Goal: Communication & Community: Answer question/provide support

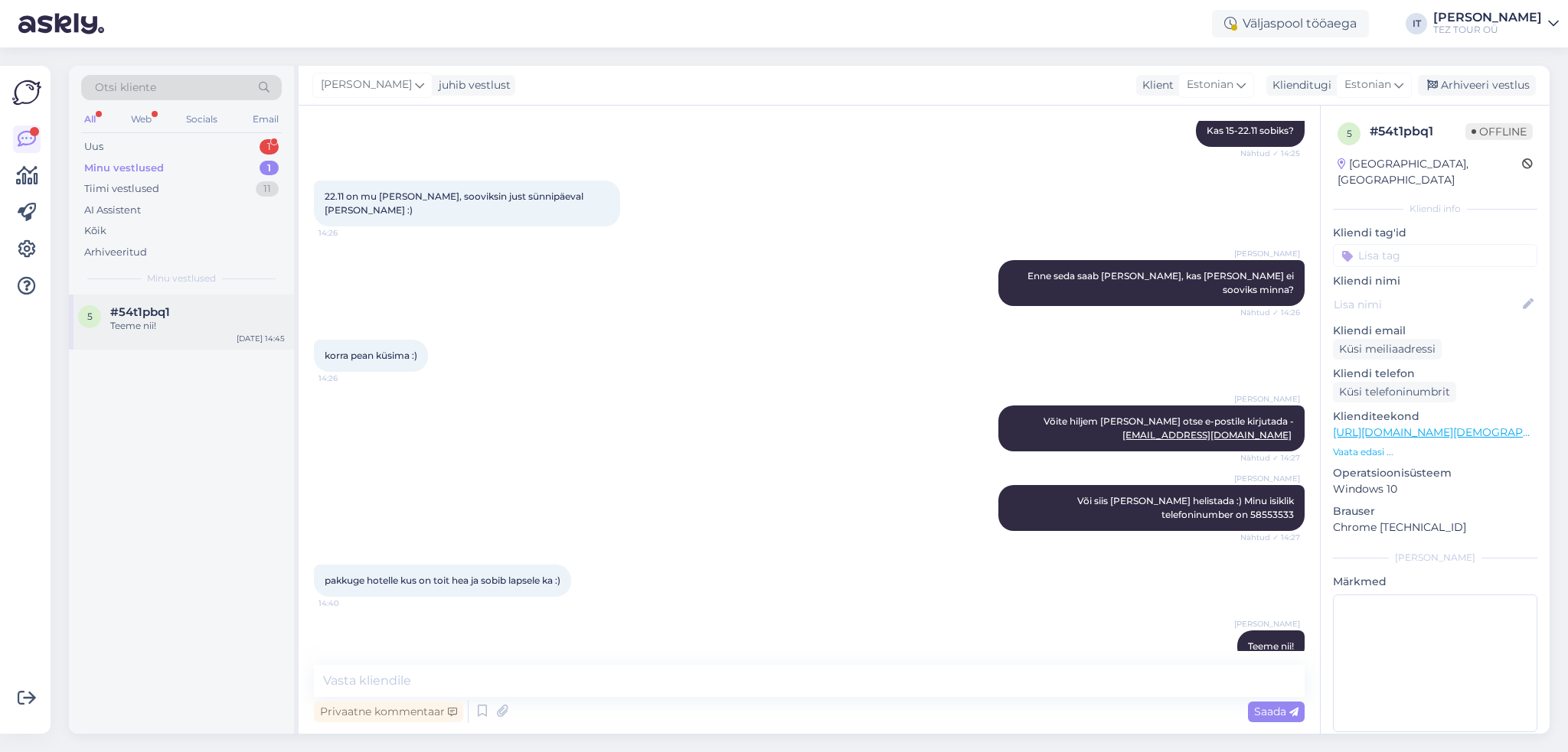
click at [217, 334] on div "5 #54t1pbq1 Teeme nii! [DATE] 14:45" at bounding box center [181, 323] width 226 height 55
click at [227, 145] on div "Uus 1" at bounding box center [181, 147] width 201 height 22
click at [239, 314] on div "#5i7gmi2k" at bounding box center [197, 312] width 175 height 14
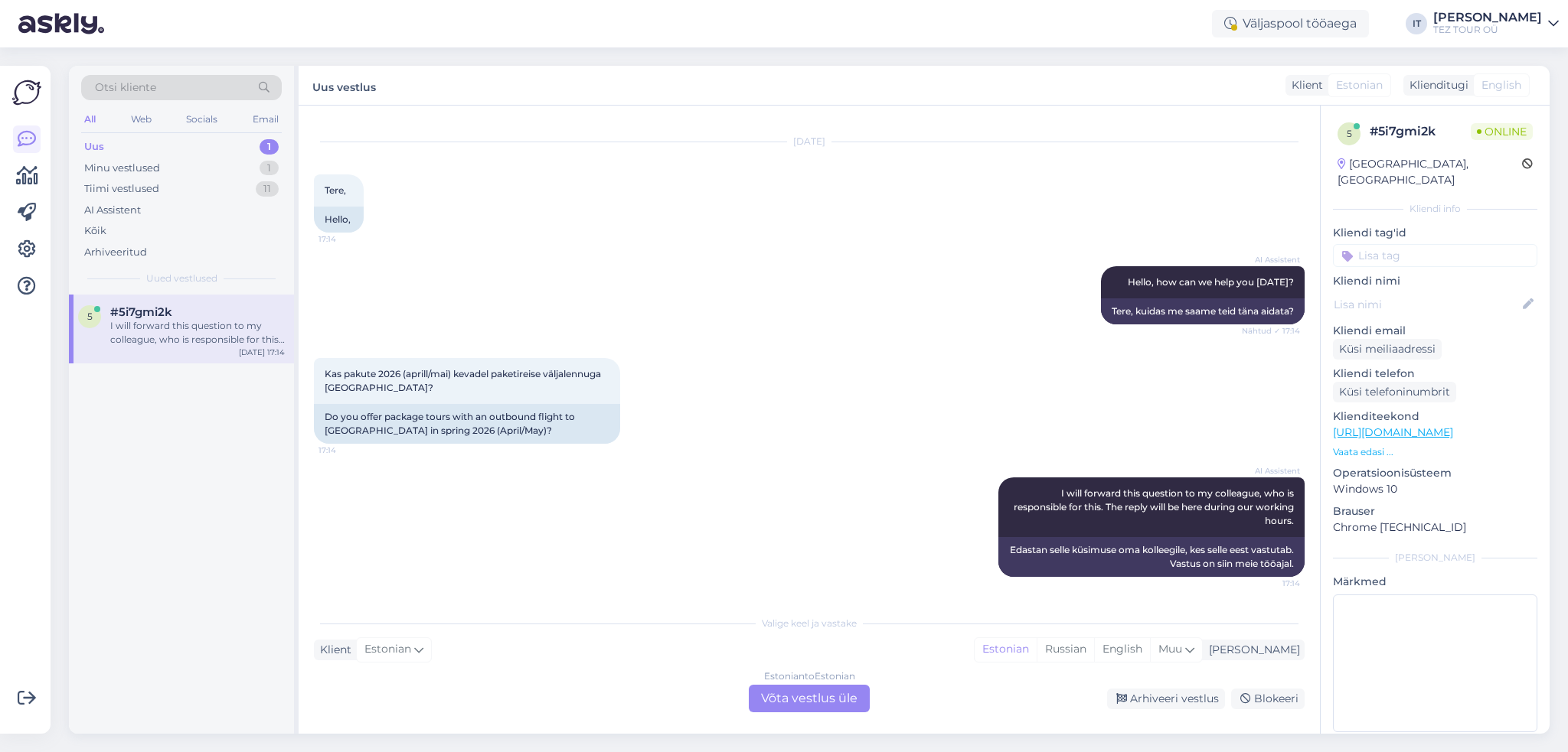
scroll to position [27, 0]
click at [786, 692] on div "Estonian to Estonian Võta vestlus üle" at bounding box center [808, 699] width 121 height 27
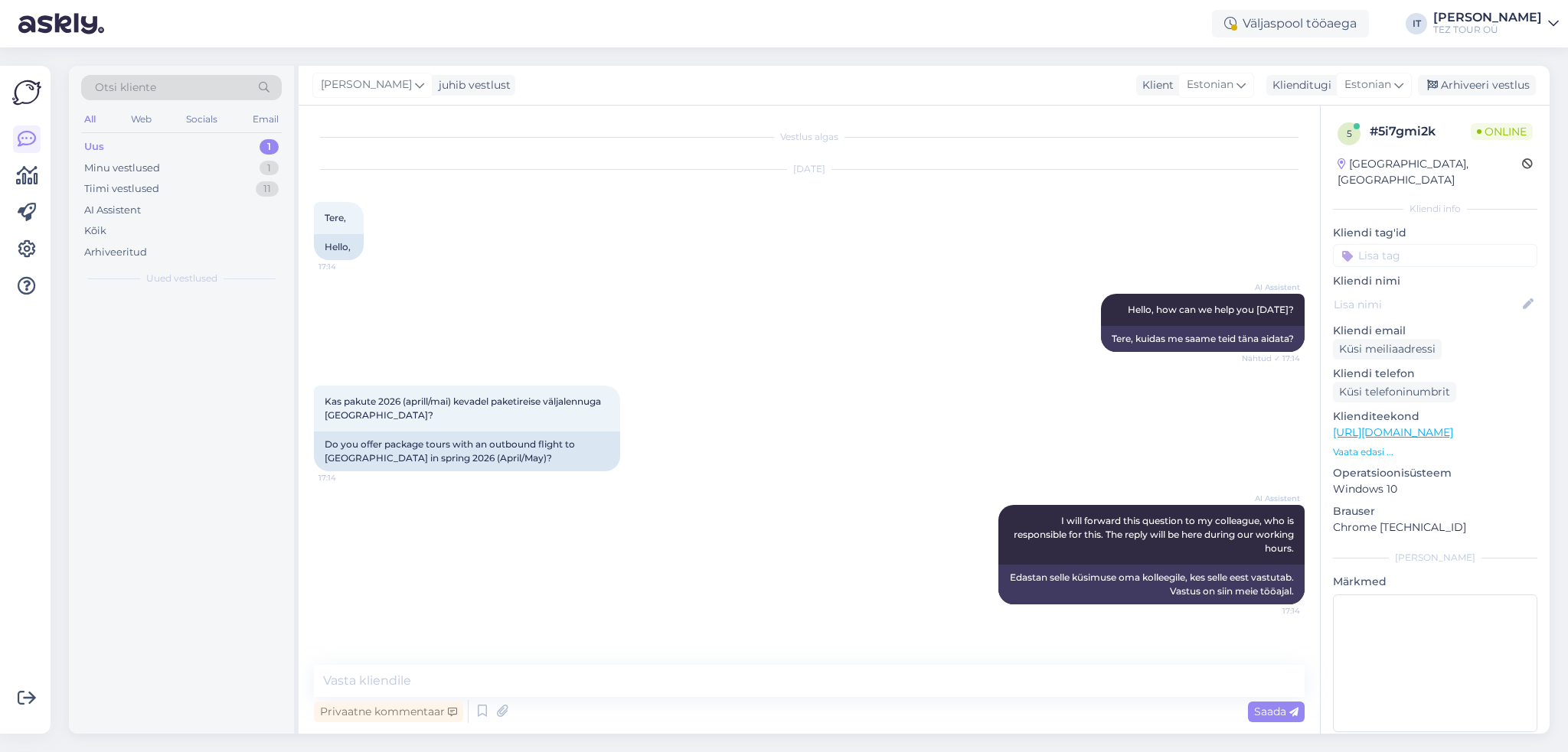
scroll to position [0, 0]
click at [532, 685] on textarea at bounding box center [809, 680] width 990 height 32
type textarea "Tere"
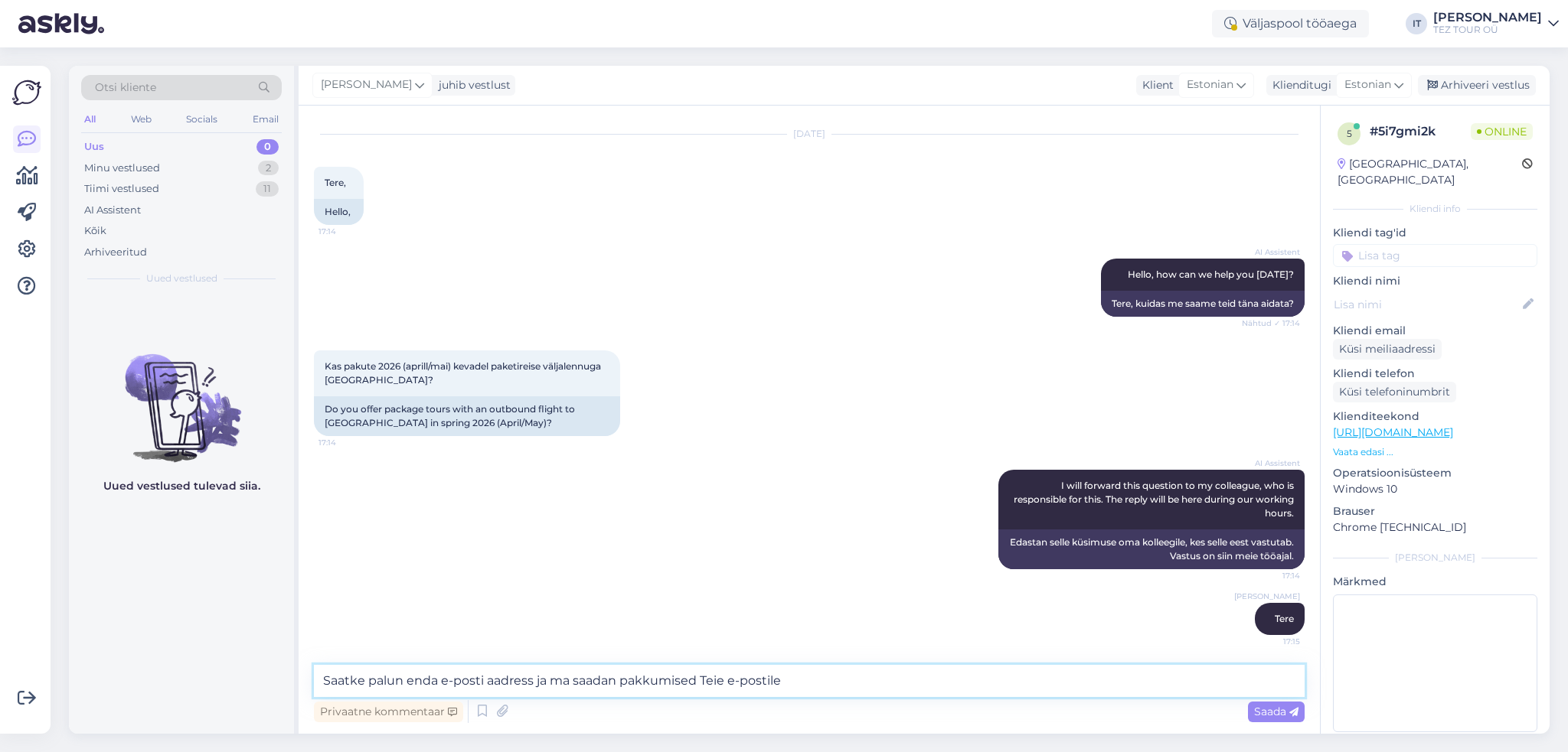
type textarea "Saatke palun enda e-posti aadress ja ma saadan pakkumised Teie e-postile."
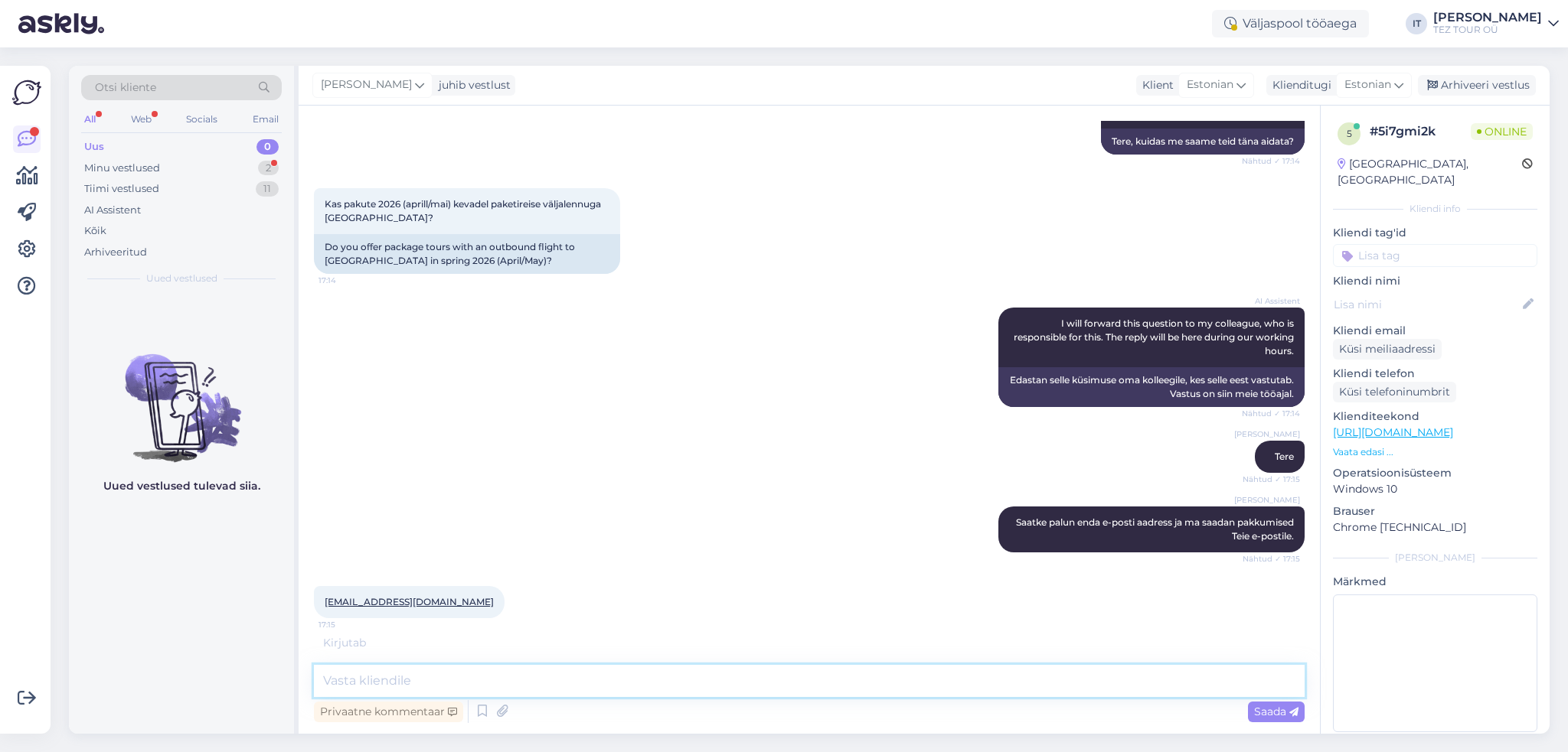
scroll to position [180, 0]
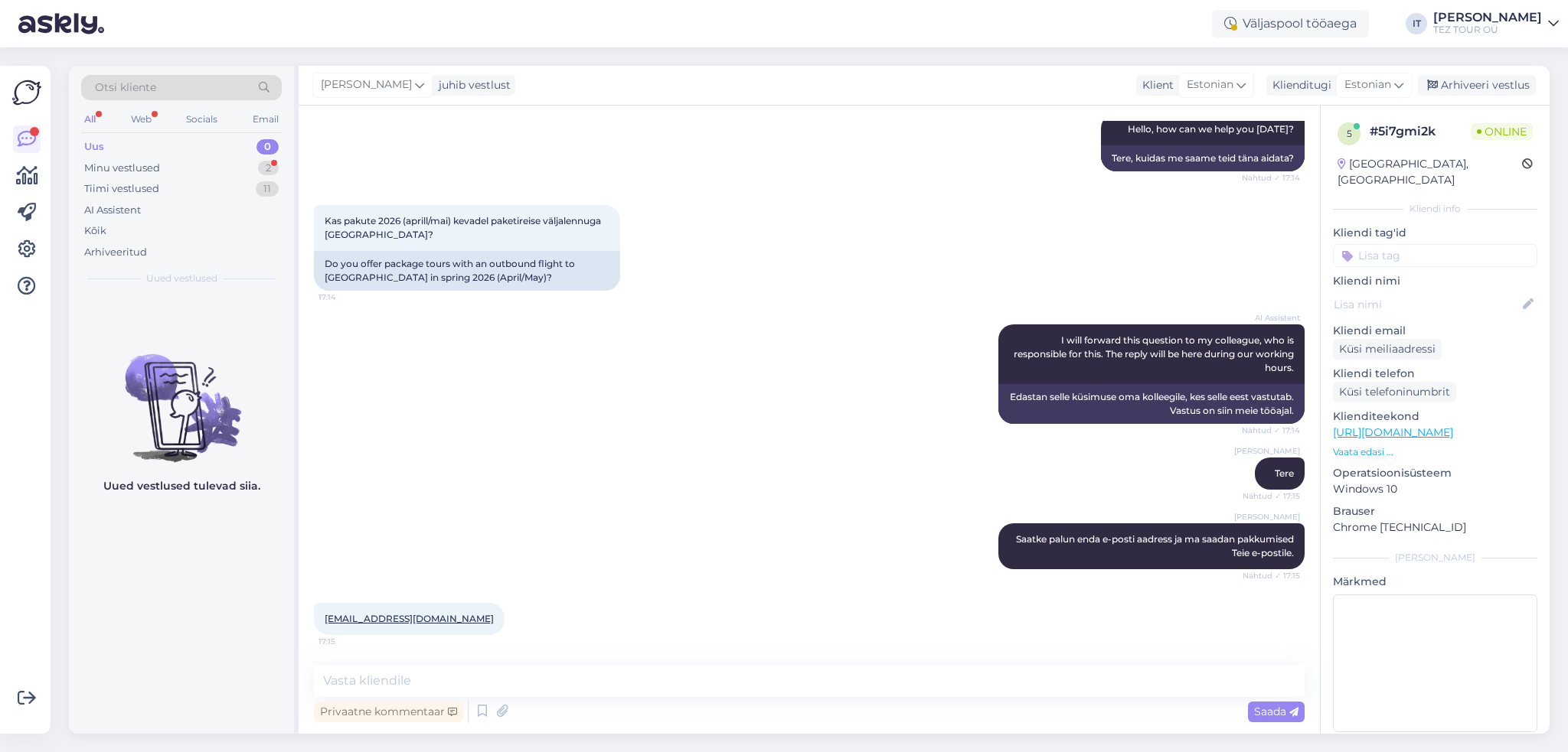
click at [1447, 244] on input at bounding box center [1435, 255] width 204 height 23
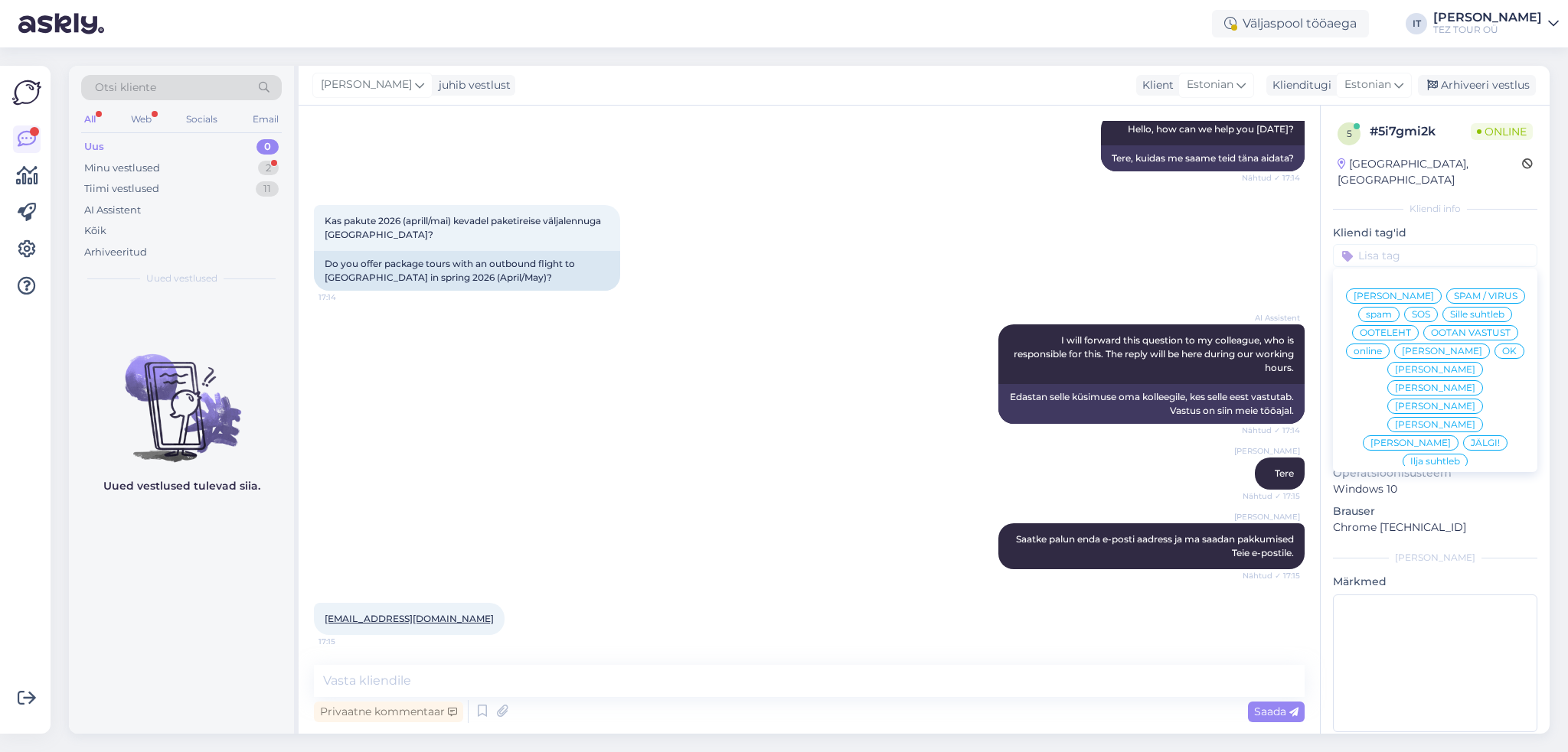
scroll to position [0, 0]
click at [1421, 457] on span "Ilja suhtleb" at bounding box center [1435, 461] width 50 height 9
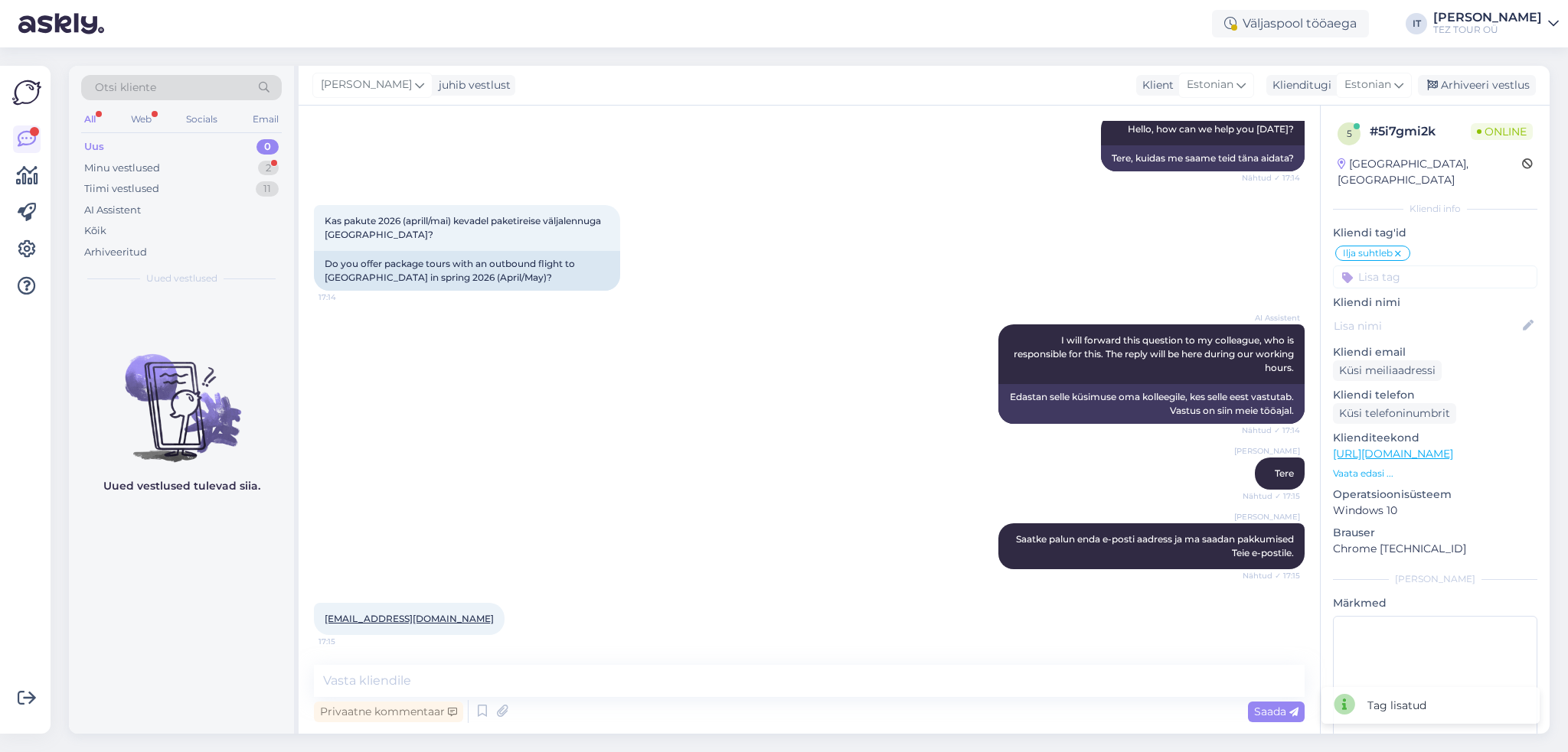
click at [756, 661] on div "Vestlus algas [DATE] Tere, 17:14 Hello, AI Assistent Hello, how can we help you…" at bounding box center [808, 420] width 1021 height 628
click at [756, 669] on textarea at bounding box center [809, 680] width 990 height 32
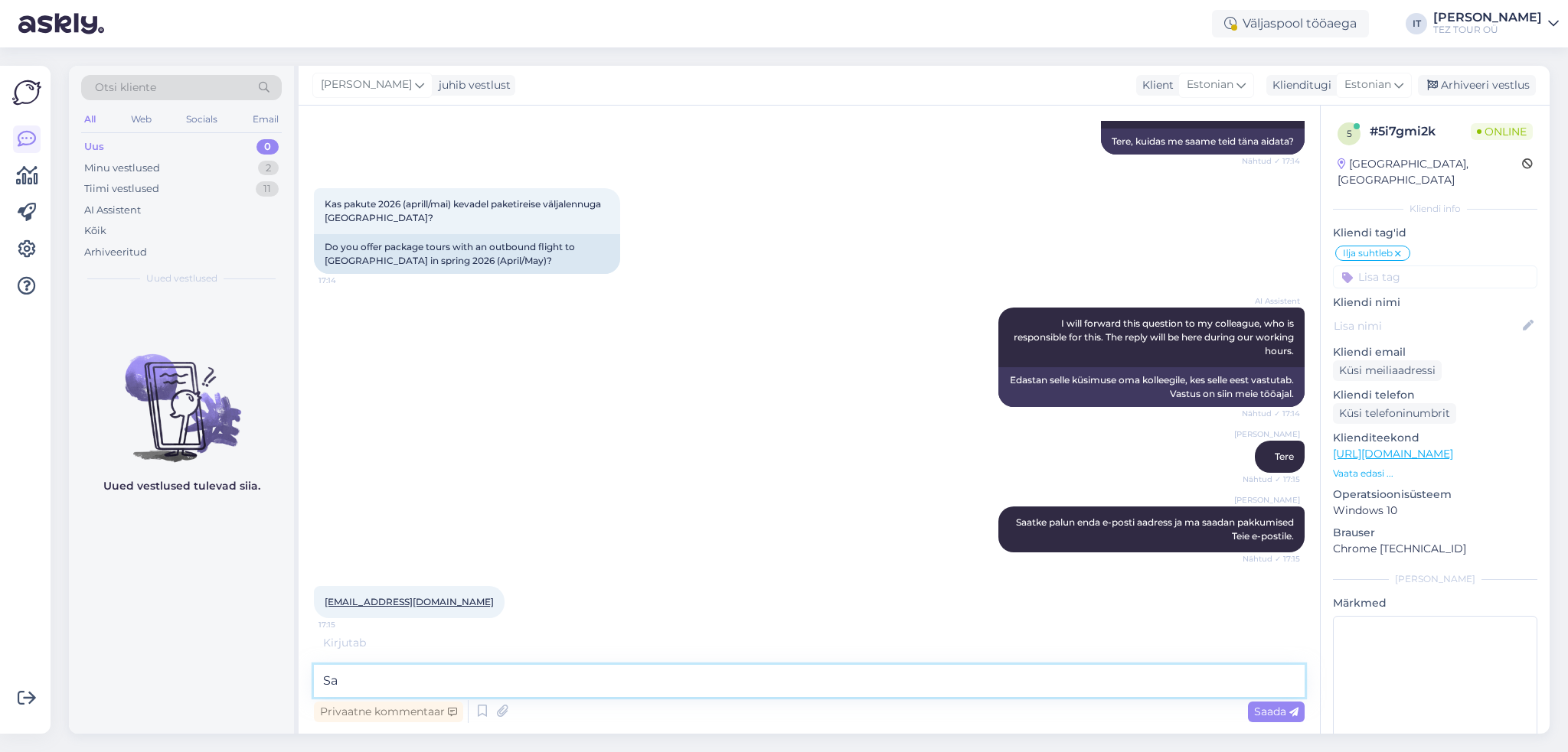
type textarea "S"
type textarea "Vabandust"
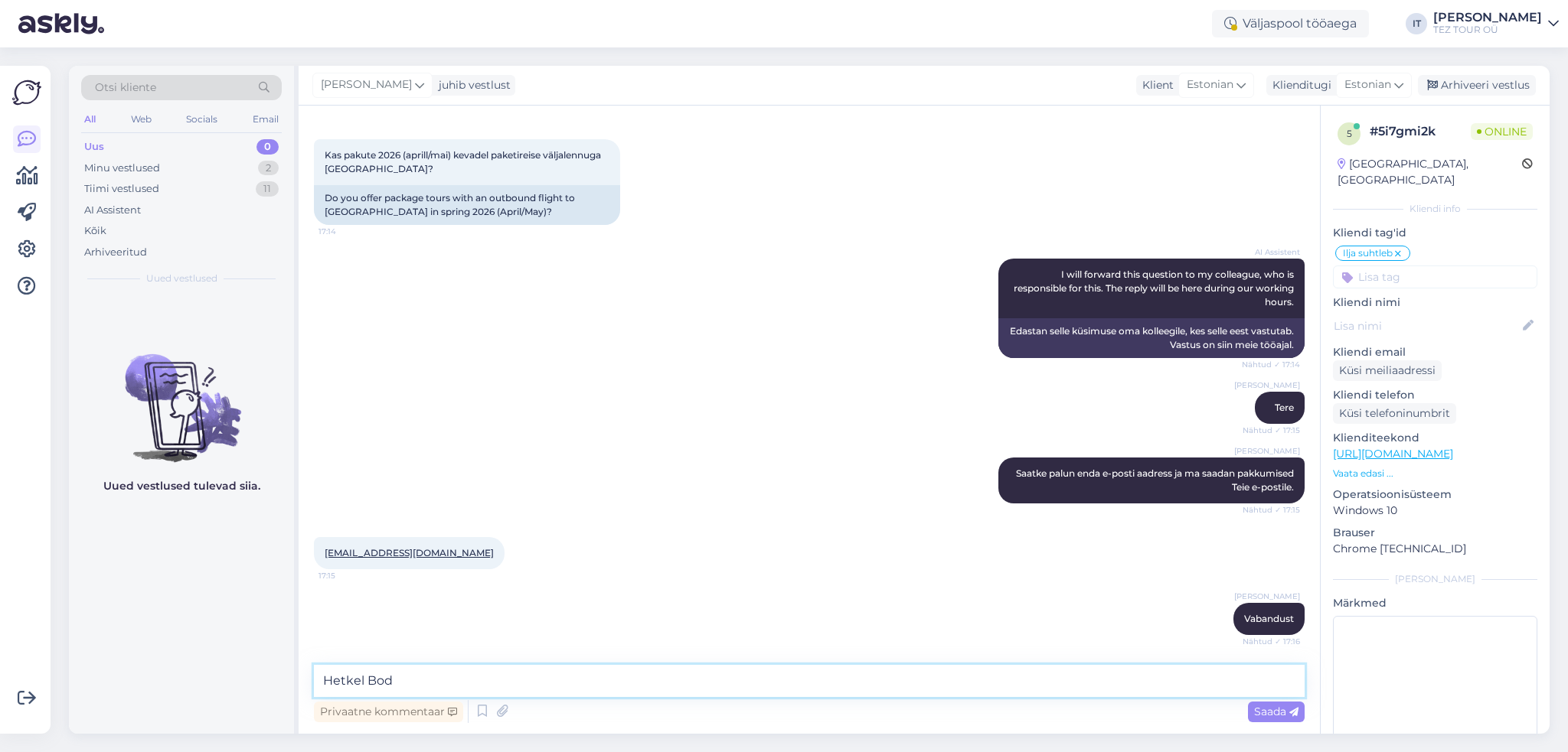
scroll to position [312, 0]
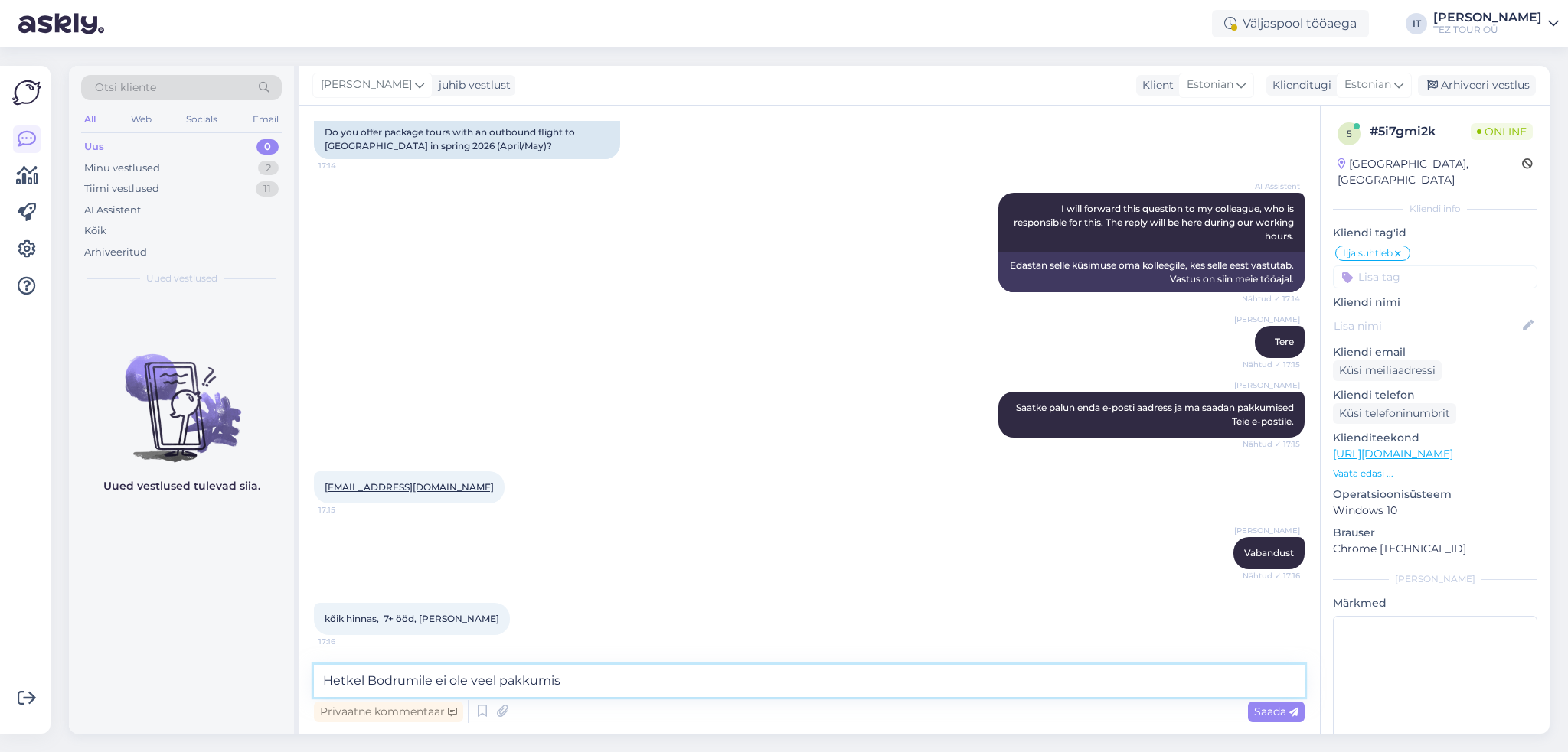
type textarea "Hetkel Bodrumile ei ole veel pakkumisi"
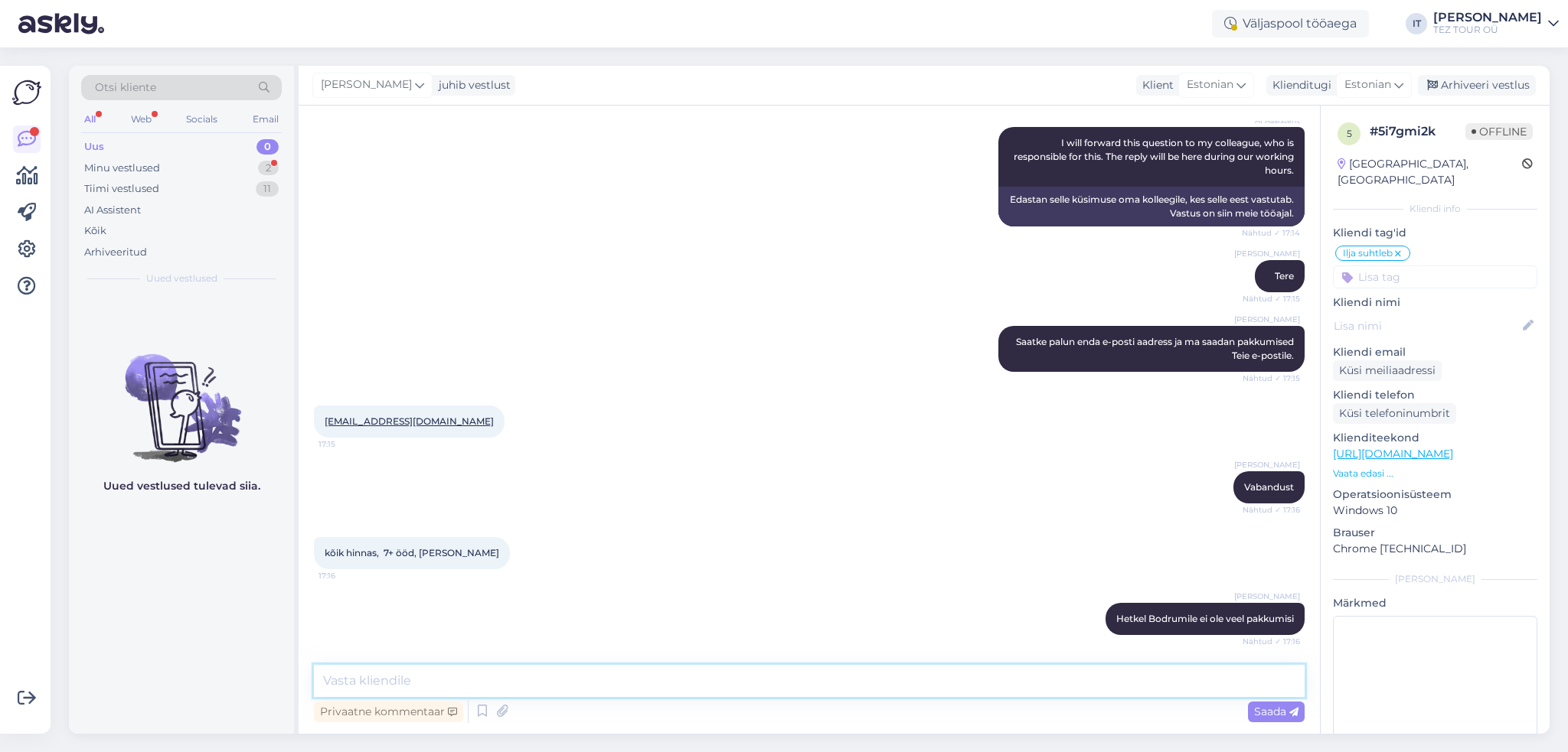
scroll to position [444, 0]
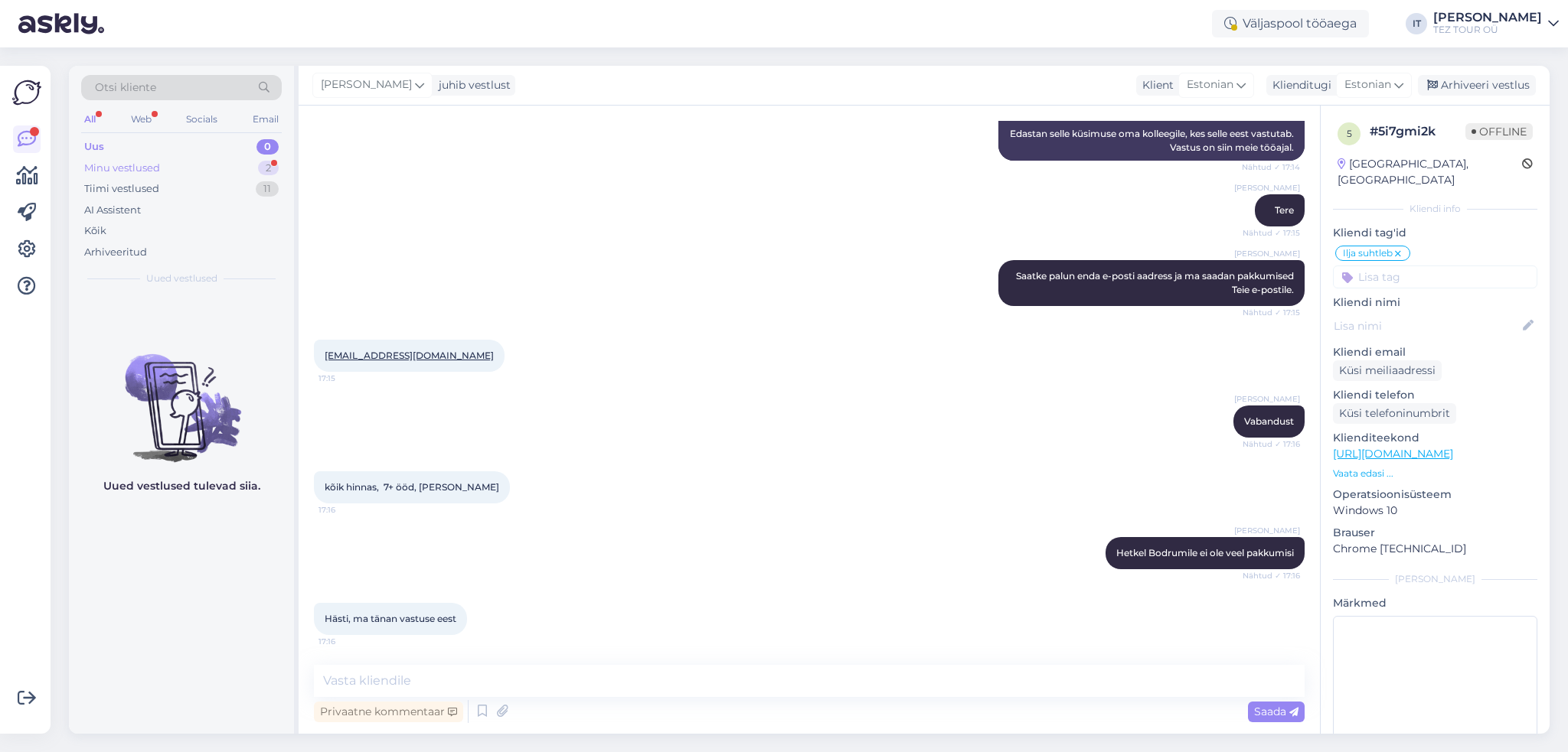
click at [177, 166] on div "Minu vestlused 2" at bounding box center [181, 169] width 201 height 22
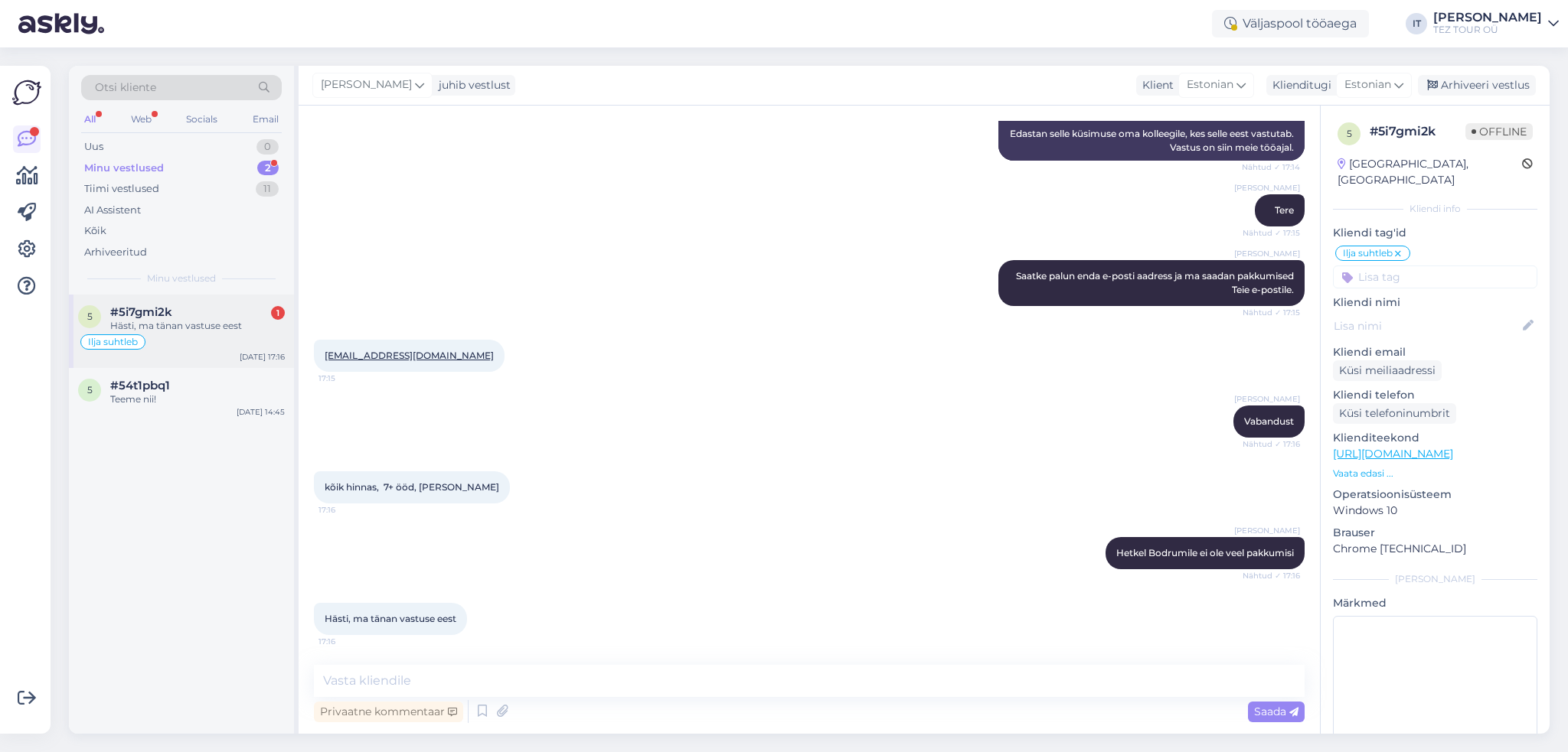
click at [235, 367] on div "5 #5i7gmi2k 1 Hästi, ma tänan vastuse eest [PERSON_NAME] suhtleb [DATE] 17:16" at bounding box center [181, 331] width 226 height 74
click at [1492, 125] on span "Offline" at bounding box center [1498, 131] width 68 height 17
click at [1497, 84] on div "Arhiveeri vestlus" at bounding box center [1477, 85] width 118 height 21
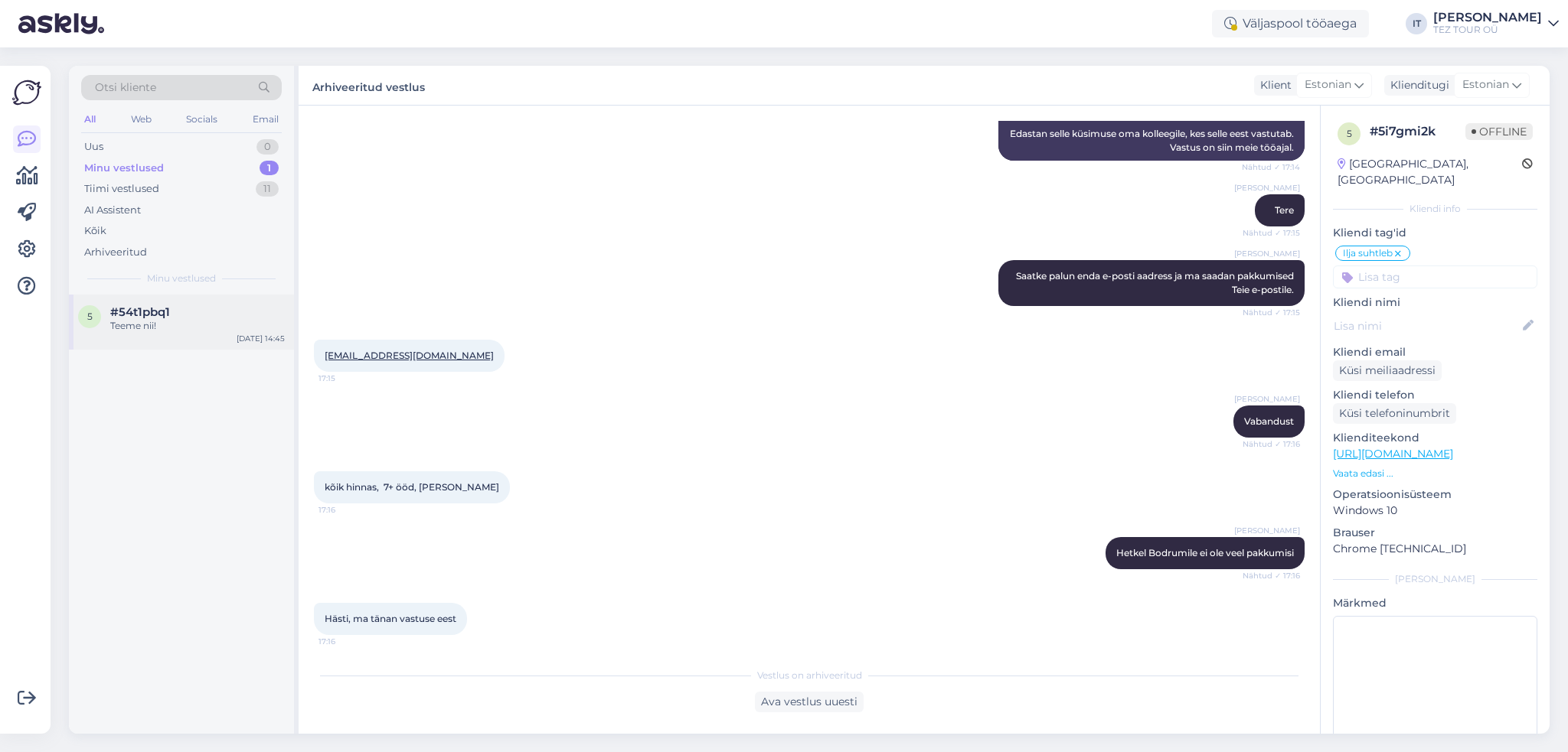
click at [235, 326] on div "Teeme nii!" at bounding box center [197, 326] width 175 height 14
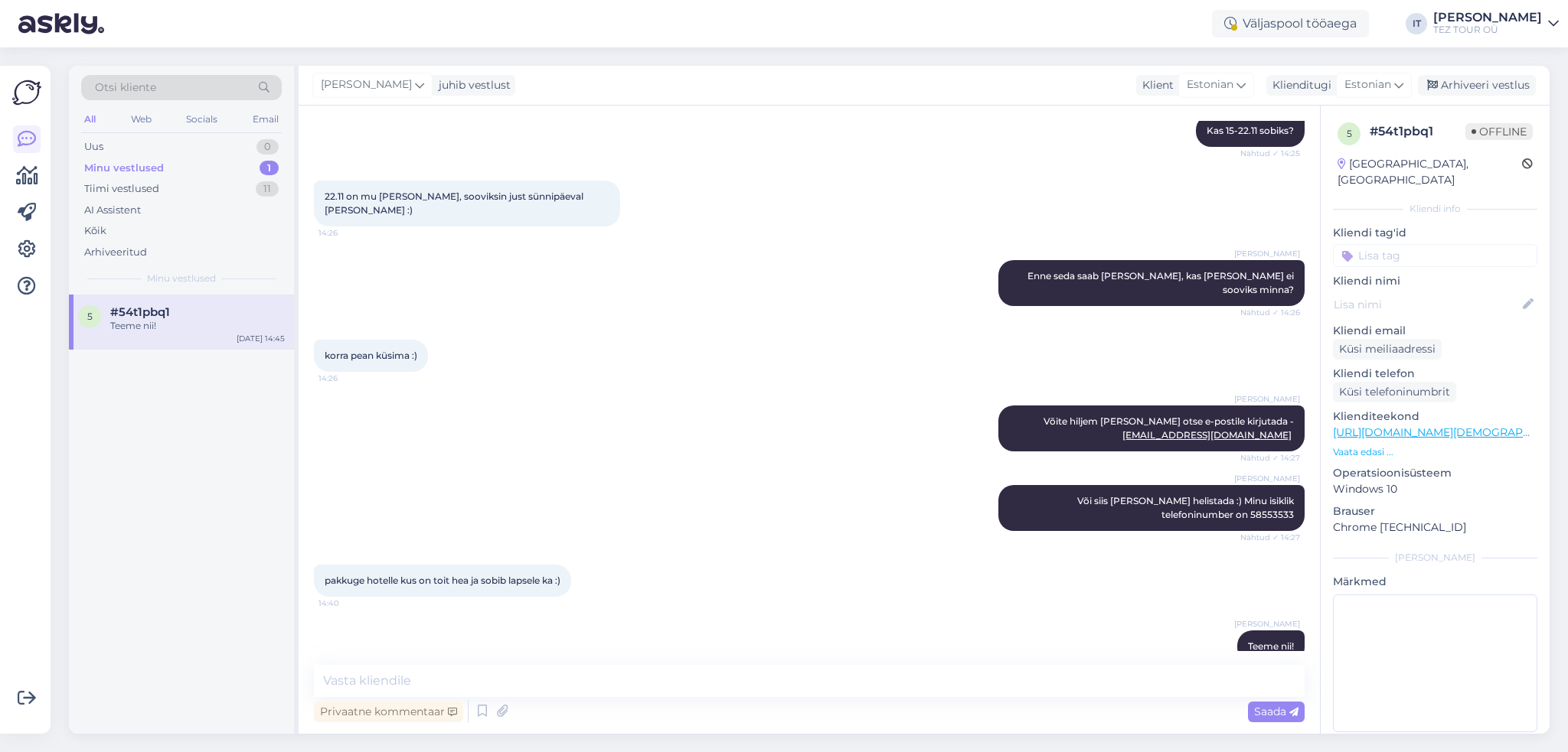
click at [1378, 244] on input at bounding box center [1435, 255] width 204 height 23
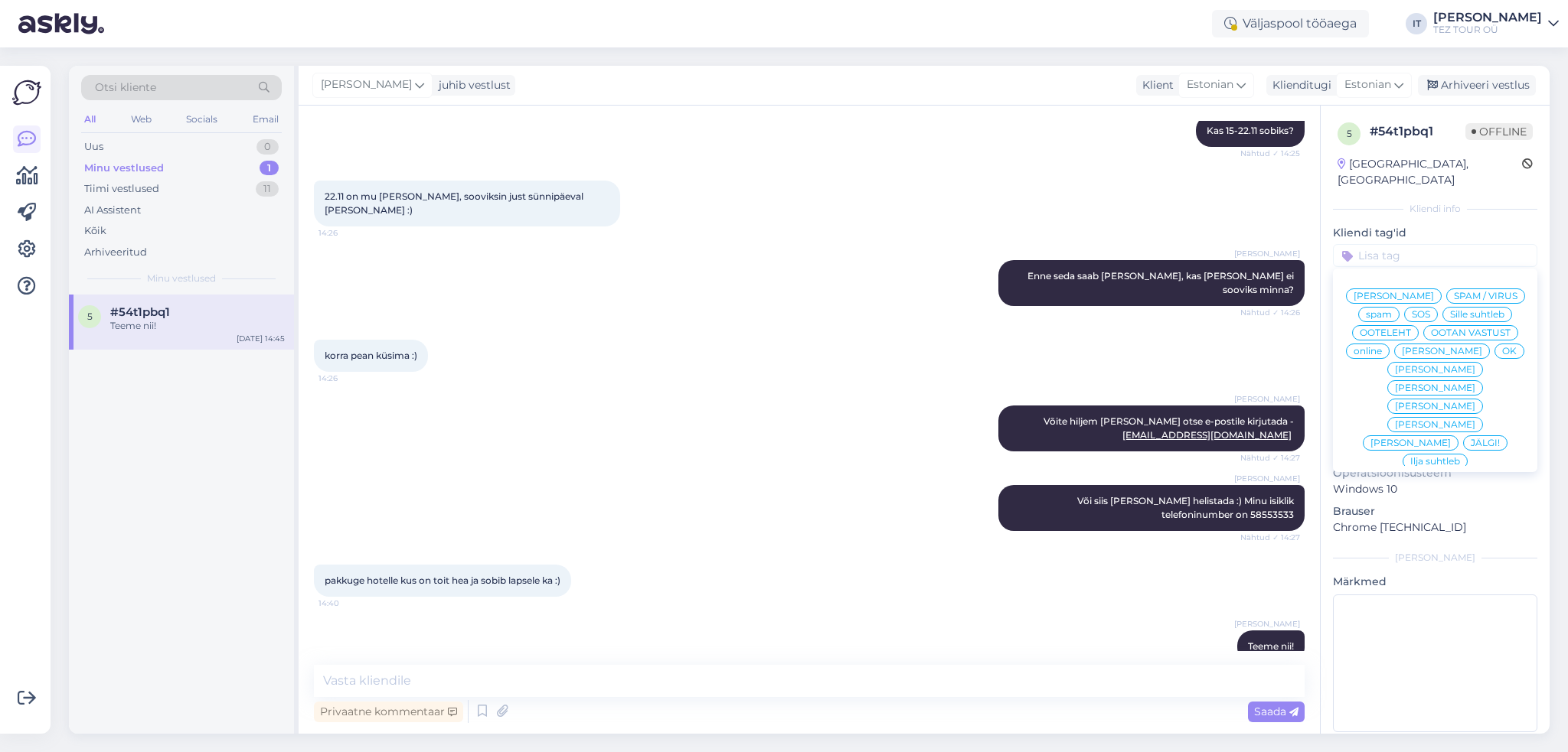
click at [1428, 457] on span "Ilja suhtleb" at bounding box center [1435, 461] width 50 height 9
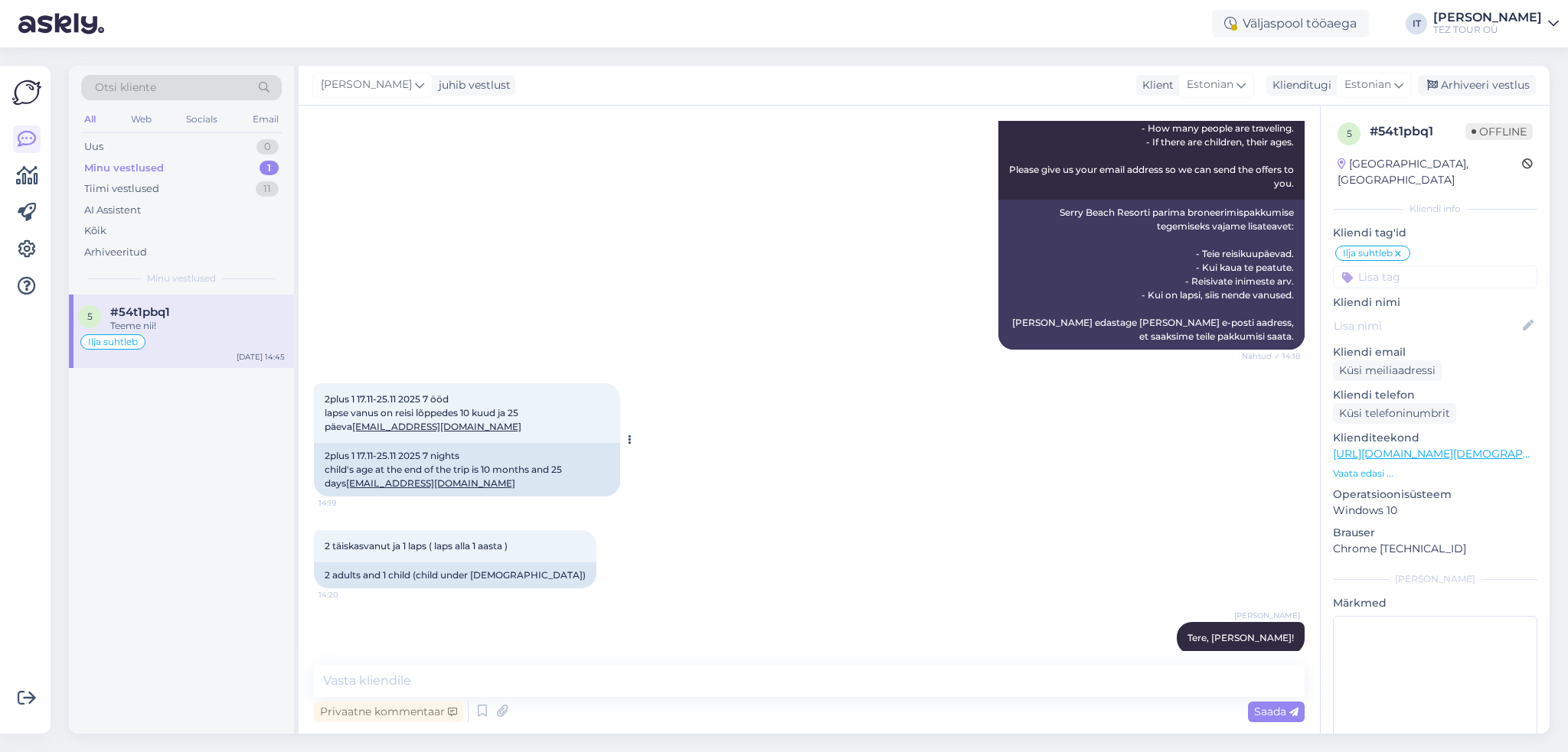
scroll to position [515, 0]
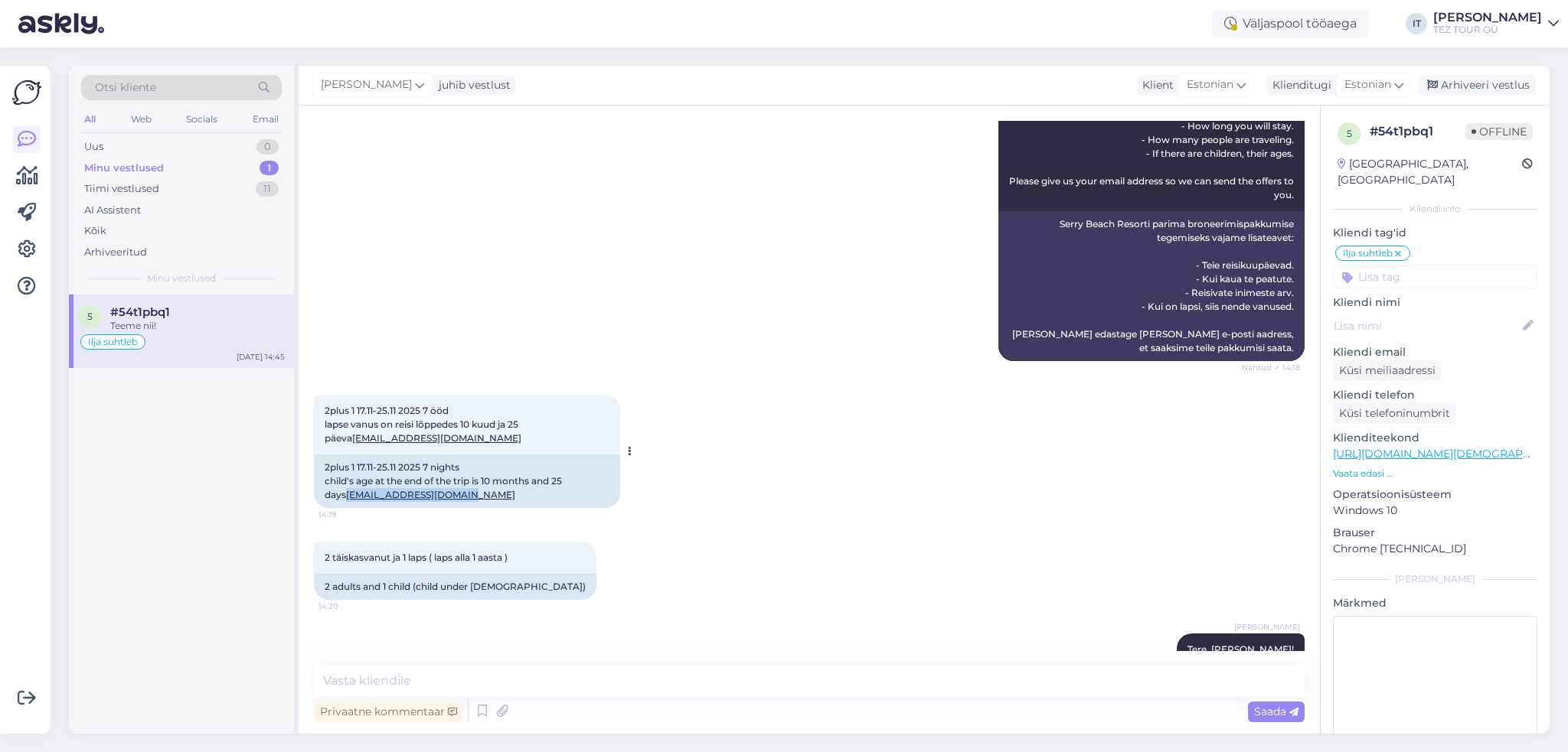
drag, startPoint x: 444, startPoint y: 494, endPoint x: 325, endPoint y: 501, distance: 119.2
click at [324, 503] on div "2plus 1 17.11-25.11 2025 7 nights child's age at the end of the trip is 10 mont…" at bounding box center [467, 481] width 306 height 54
copy link "[EMAIL_ADDRESS][DOMAIN_NAME]"
